Goal: Task Accomplishment & Management: Complete application form

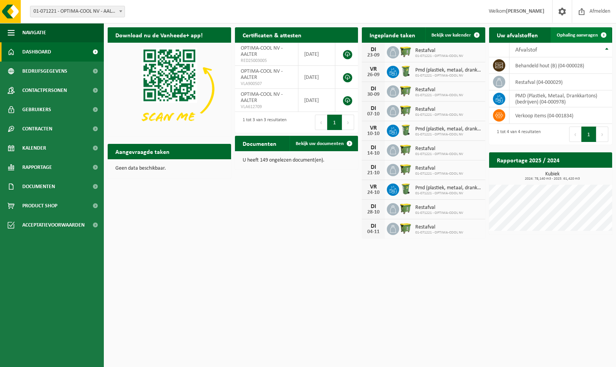
click at [583, 33] on span "Ophaling aanvragen" at bounding box center [577, 35] width 41 height 5
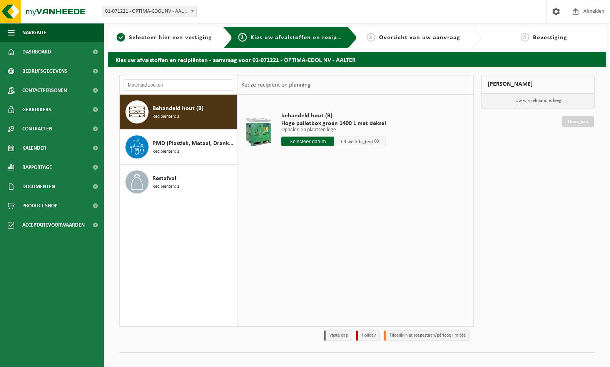
click at [302, 143] on input "text" at bounding box center [307, 142] width 52 height 10
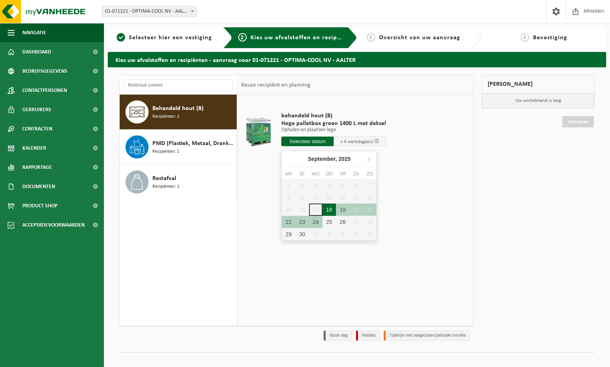
click at [329, 211] on div "18" at bounding box center [328, 210] width 13 height 12
type input "Van 2025-09-18"
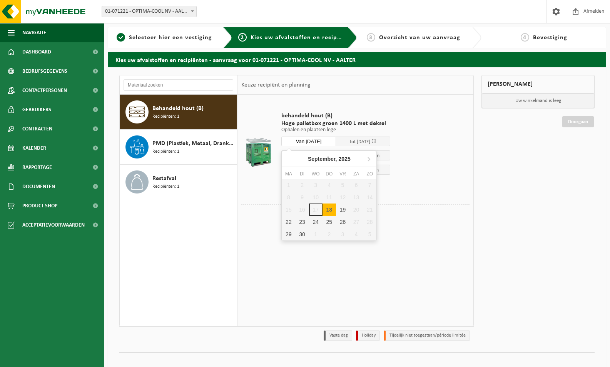
click at [303, 140] on input "Van 2025-09-18" at bounding box center [308, 142] width 55 height 10
click at [442, 162] on td "behandeld hout (B) Hoge palletbox groen 1400 L met deksel Ophalen en plaatsen l…" at bounding box center [372, 151] width 194 height 106
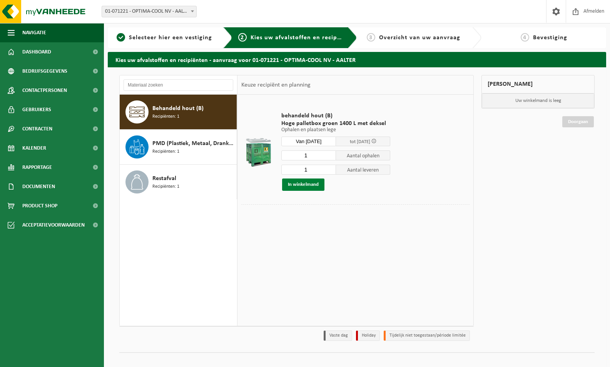
click at [314, 185] on button "In winkelmand" at bounding box center [303, 185] width 42 height 12
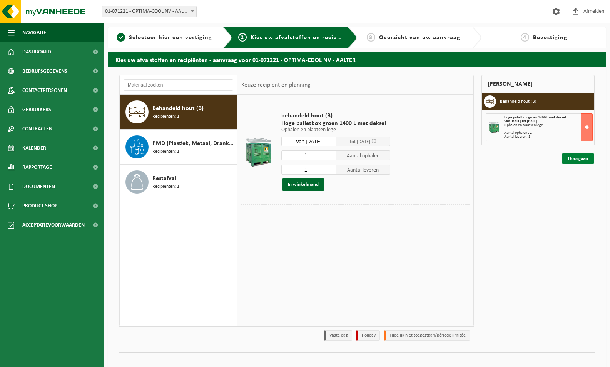
click at [582, 160] on link "Doorgaan" at bounding box center [578, 158] width 32 height 11
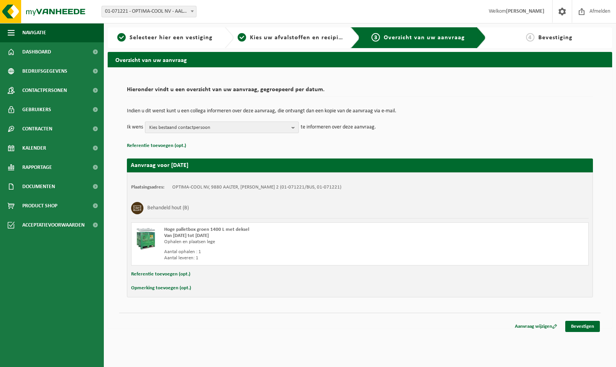
click at [226, 130] on span "Kies bestaand contactpersoon" at bounding box center [218, 128] width 139 height 12
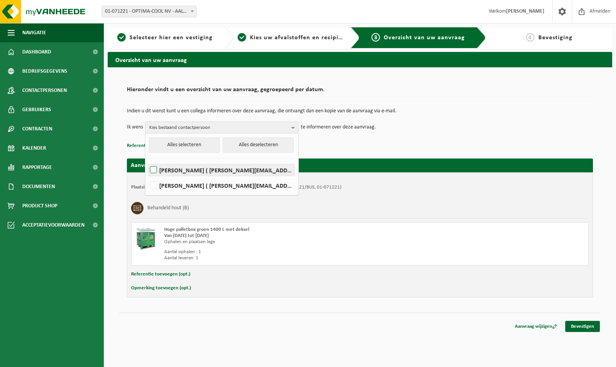
click at [192, 169] on label "Frederik Smeyers ( frederik@optima-cool.be )" at bounding box center [222, 170] width 146 height 12
click at [147, 160] on input "Frederik Smeyers ( frederik@optima-cool.be )" at bounding box center [147, 160] width 0 height 0
checkbox input "true"
click at [418, 128] on td "Ik wens Frederik Smeyers Alles selecteren Alles deselecteren Frederik Smeyers (…" at bounding box center [360, 128] width 466 height 12
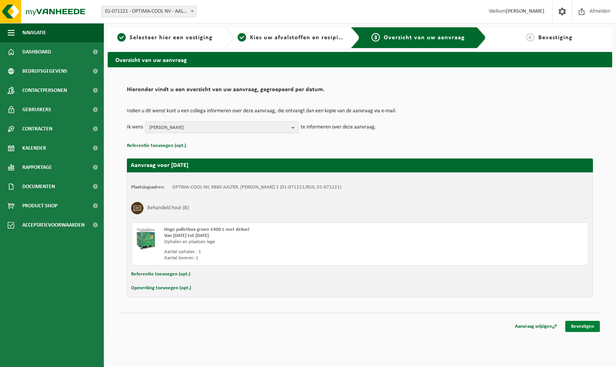
click at [573, 329] on link "Bevestigen" at bounding box center [583, 326] width 35 height 11
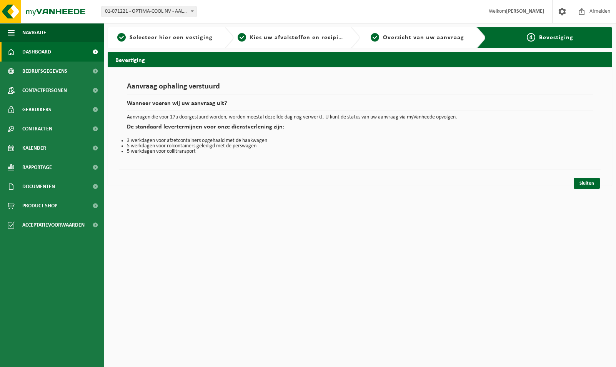
click at [70, 53] on link "Dashboard" at bounding box center [52, 51] width 104 height 19
